Goal: Complete application form: Complete application form

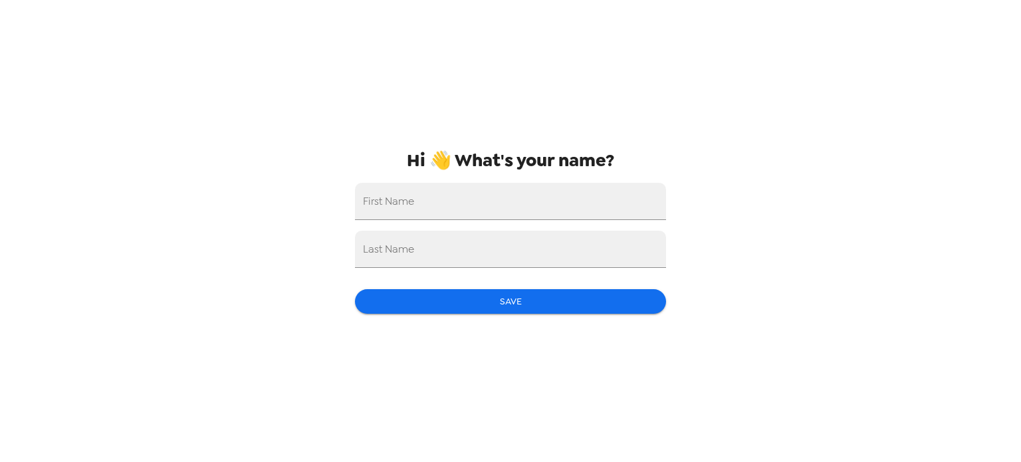
click at [452, 204] on input "First Name" at bounding box center [510, 201] width 311 height 37
type input "Stasiu"
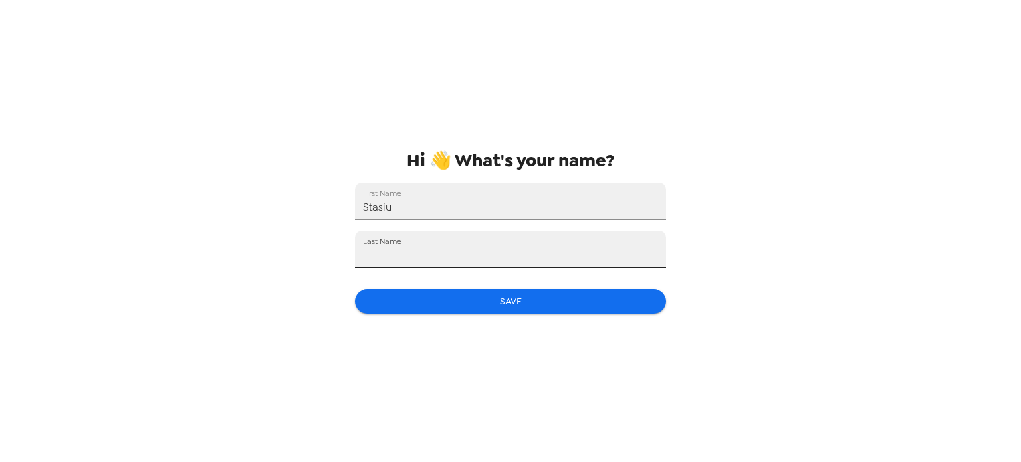
click at [423, 255] on input "Last Name" at bounding box center [510, 249] width 311 height 37
type input "Szlembarski"
click at [431, 304] on button "Save" at bounding box center [510, 301] width 311 height 25
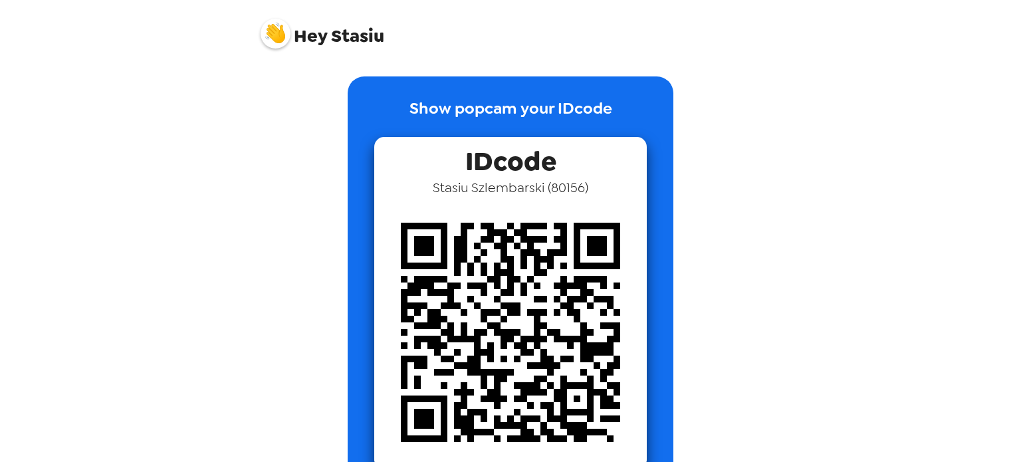
click at [281, 34] on img at bounding box center [276, 34] width 30 height 30
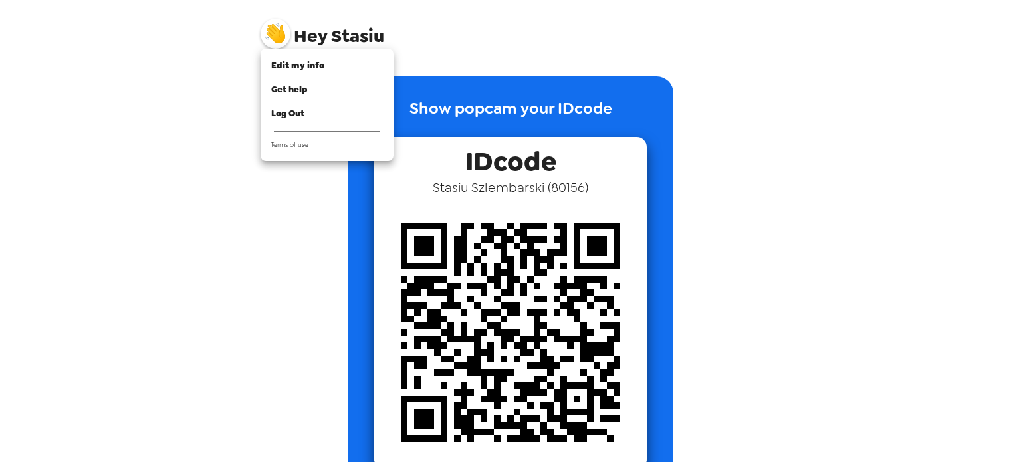
click at [758, 27] on div at bounding box center [510, 231] width 1021 height 462
